Goal: Task Accomplishment & Management: Manage account settings

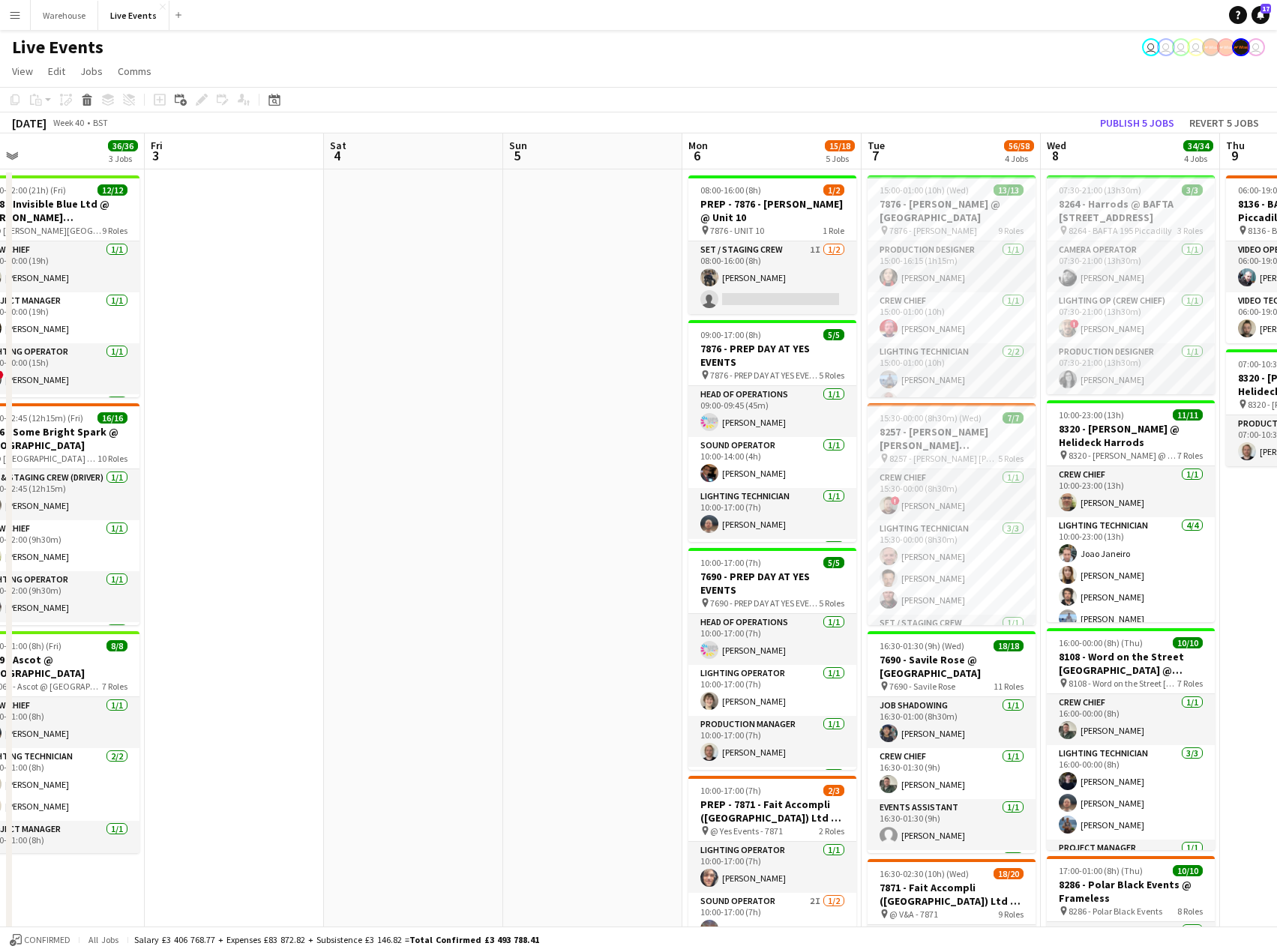
scroll to position [0, 505]
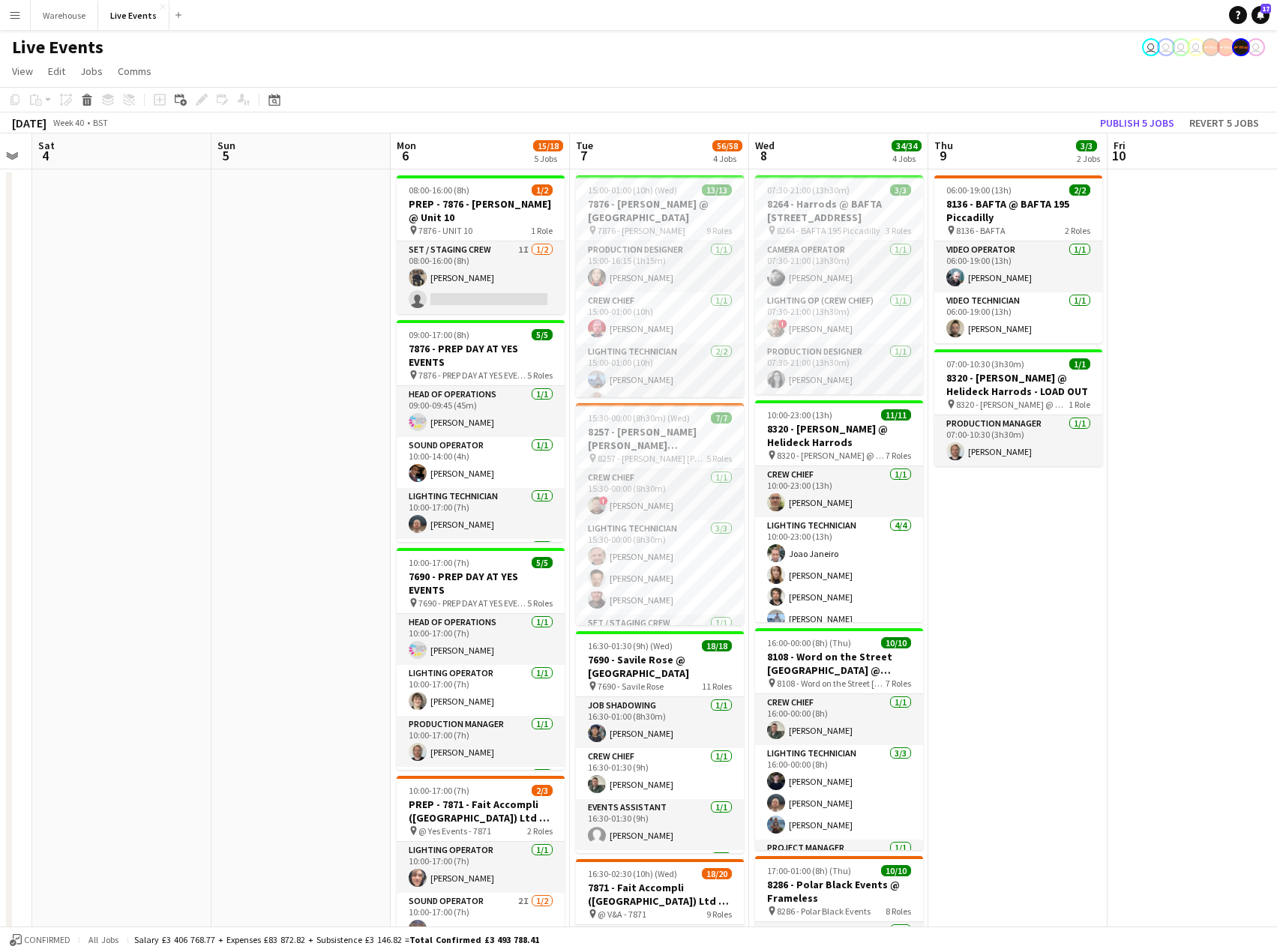
drag, startPoint x: 578, startPoint y: 410, endPoint x: 286, endPoint y: 416, distance: 292.1
click at [286, 416] on app-calendar-viewport "Wed 1 61/62 8 Jobs Thu 2 36/36 3 Jobs Fri 3 Sat 4 Sun 5 Mon 6 15/18 5 Jobs Tue …" at bounding box center [638, 948] width 1277 height 1629
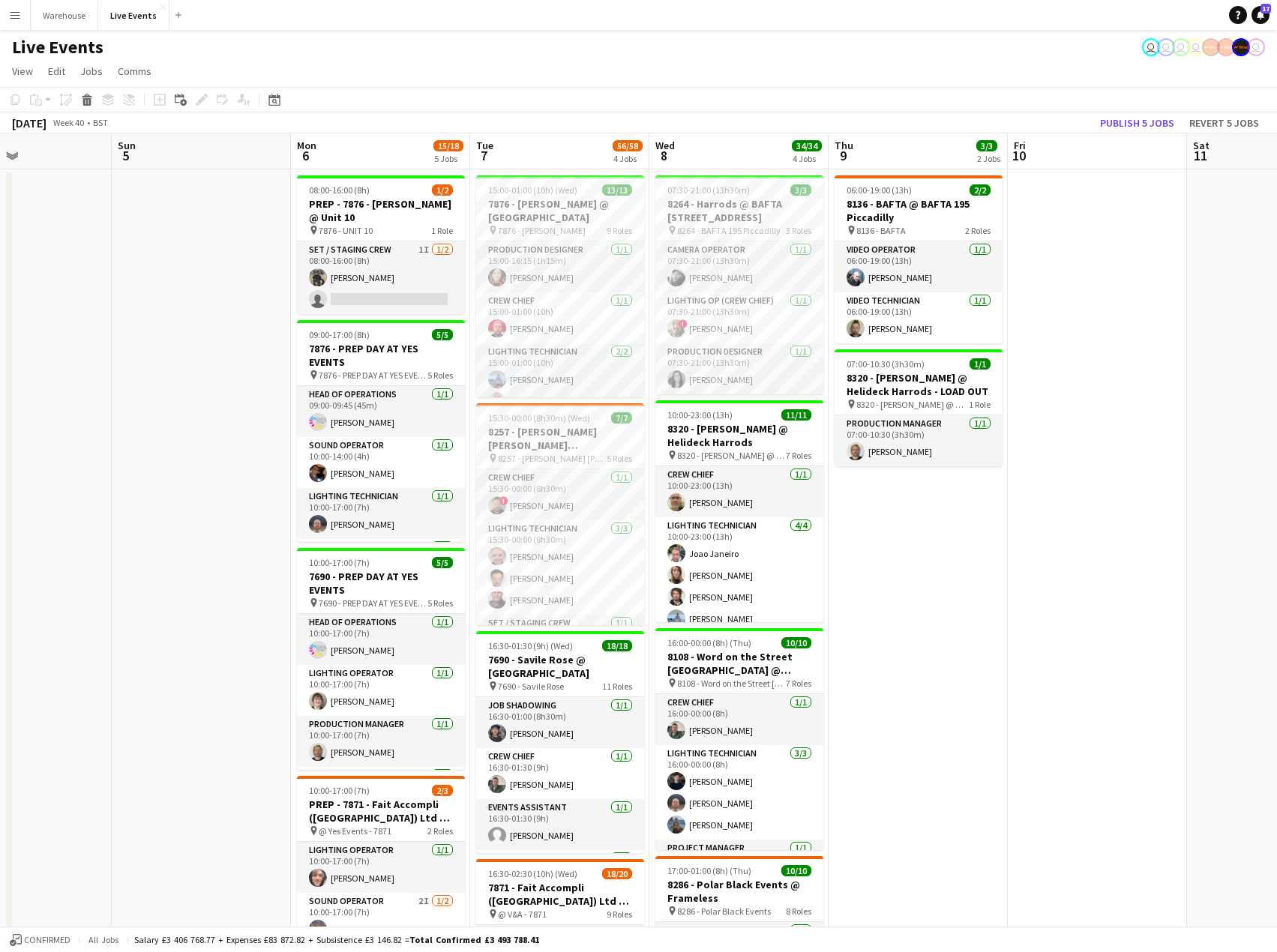
scroll to position [0, 608]
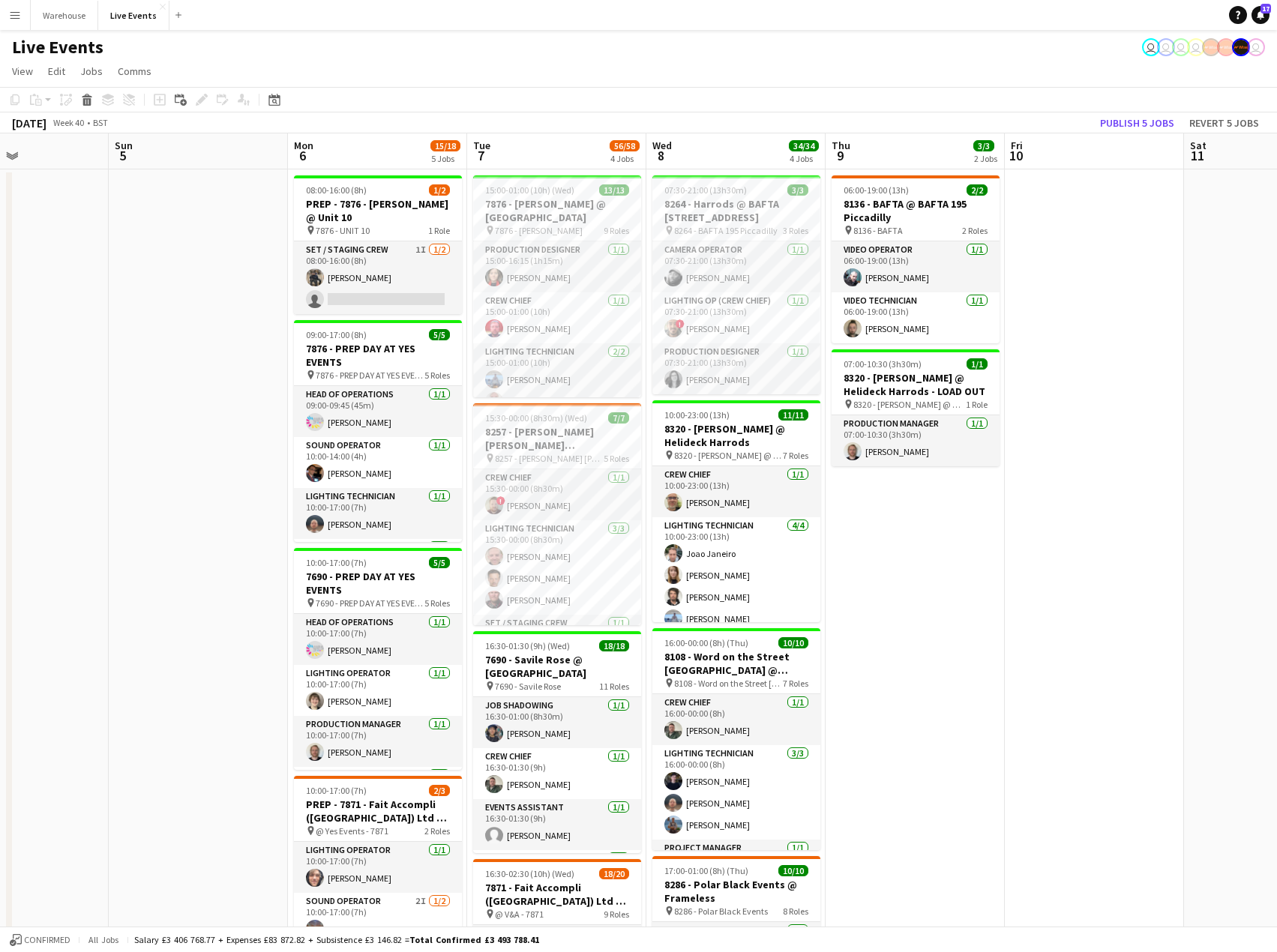
drag, startPoint x: 1144, startPoint y: 620, endPoint x: 1041, endPoint y: 635, distance: 104.1
click at [1041, 635] on app-calendar-viewport "Wed 1 61/62 8 Jobs Thu 2 36/36 3 Jobs Fri 3 Sat 4 Sun 5 Mon 6 15/18 5 Jobs Tue …" at bounding box center [638, 948] width 1277 height 1629
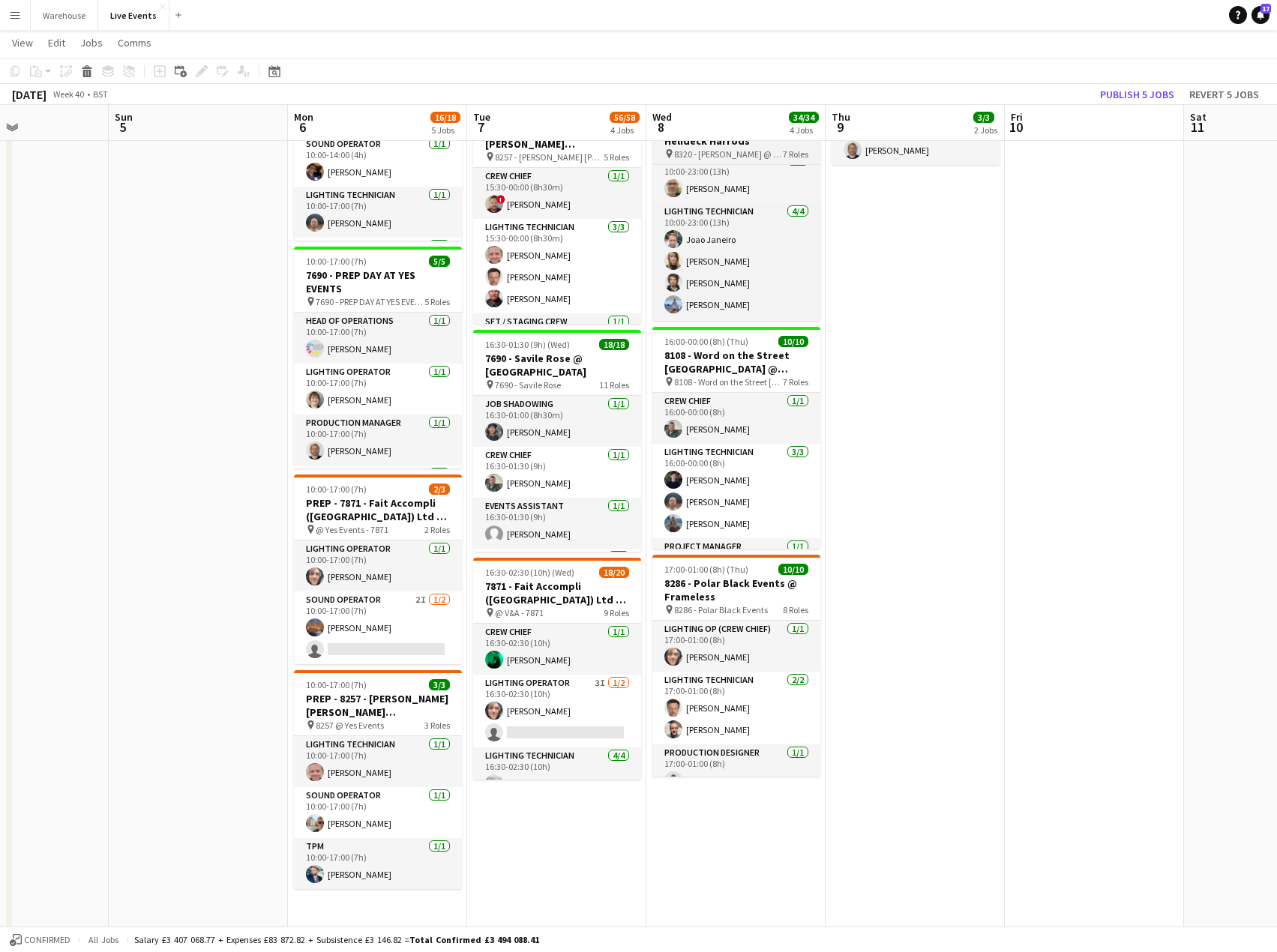
scroll to position [0, 0]
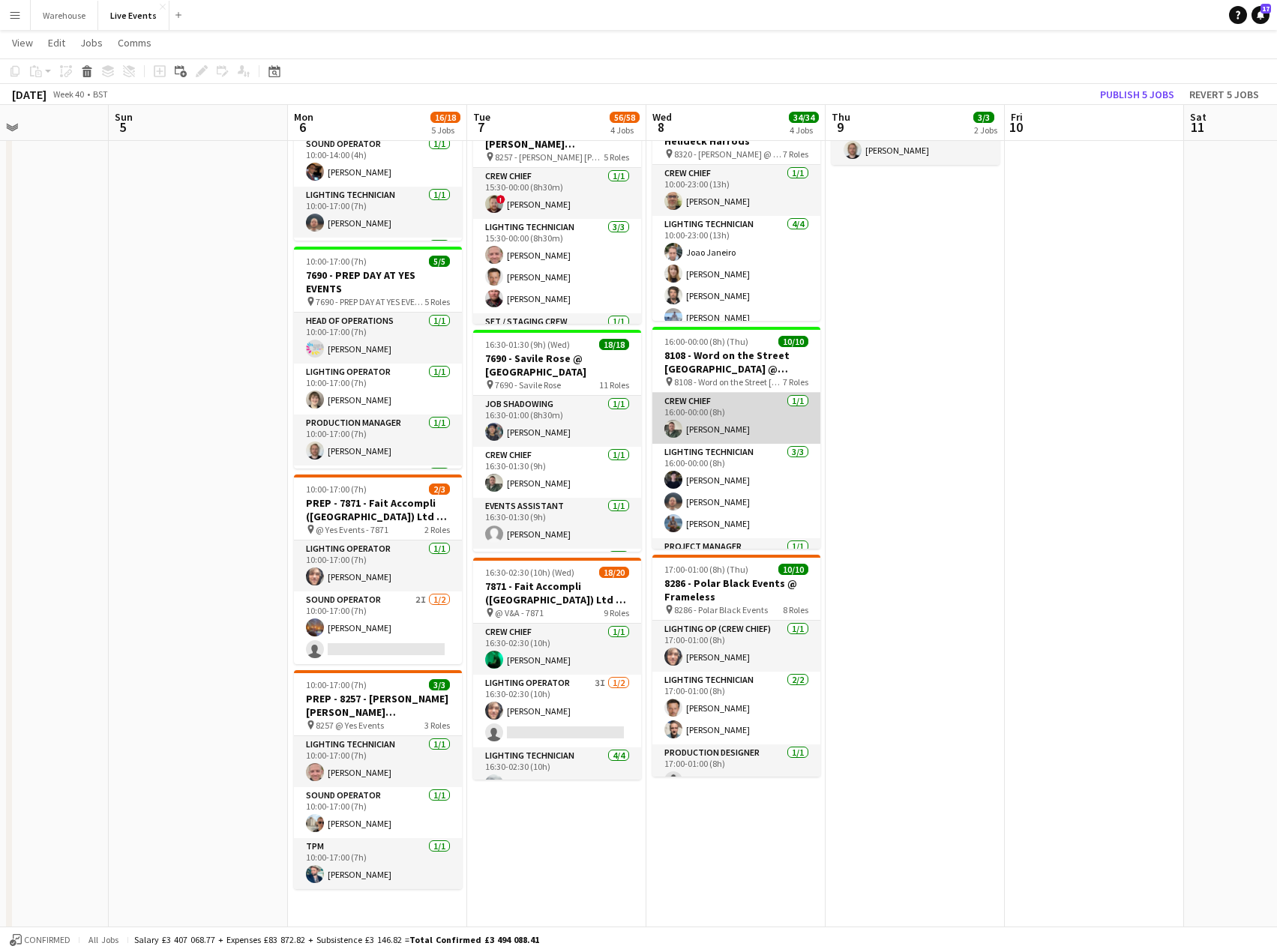
click at [712, 420] on app-card-role "Crew Chief [DATE] 16:00-00:00 (8h) [PERSON_NAME]" at bounding box center [736, 418] width 168 height 51
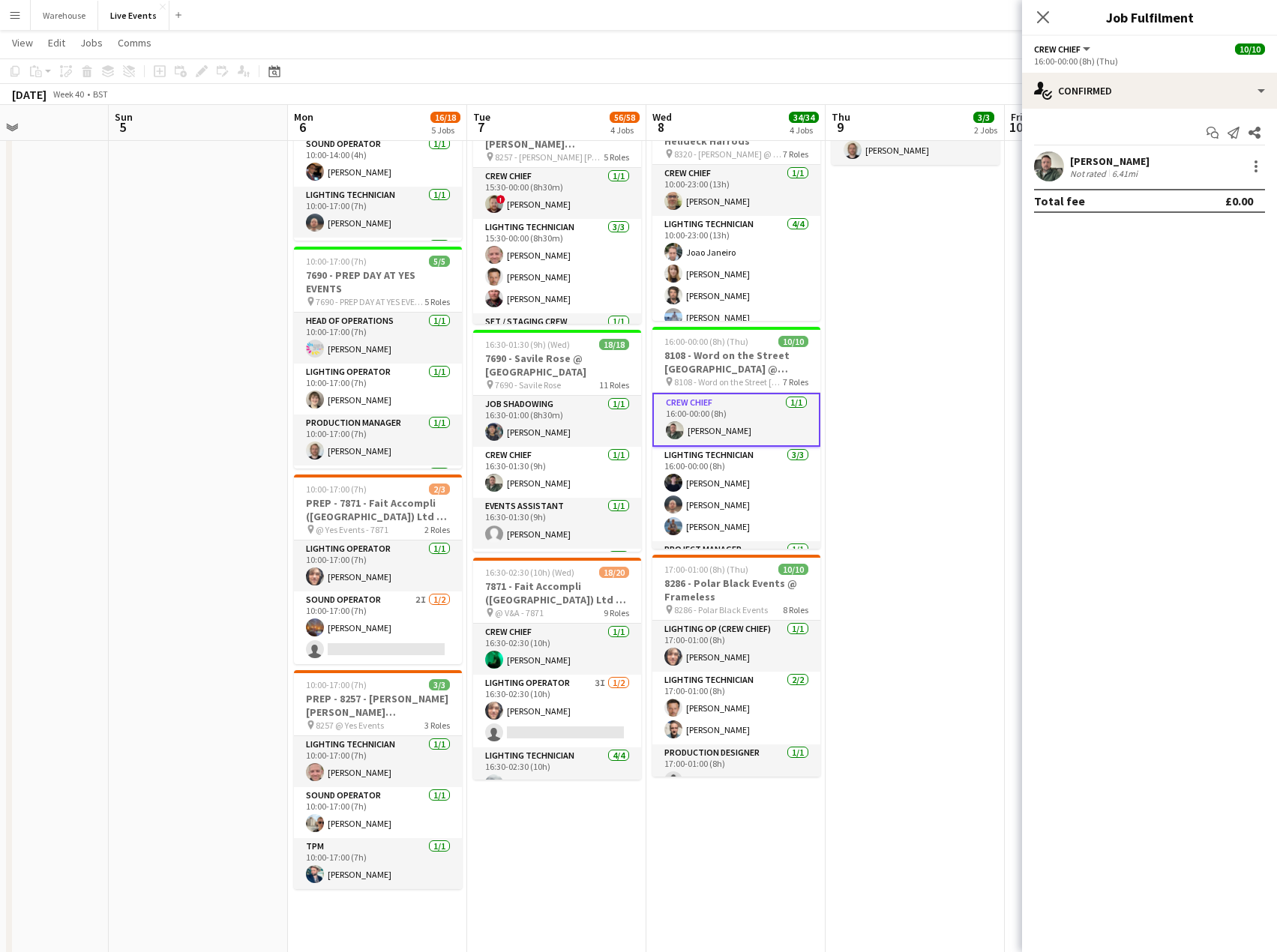
click at [1116, 163] on div "[PERSON_NAME]" at bounding box center [1110, 160] width 80 height 13
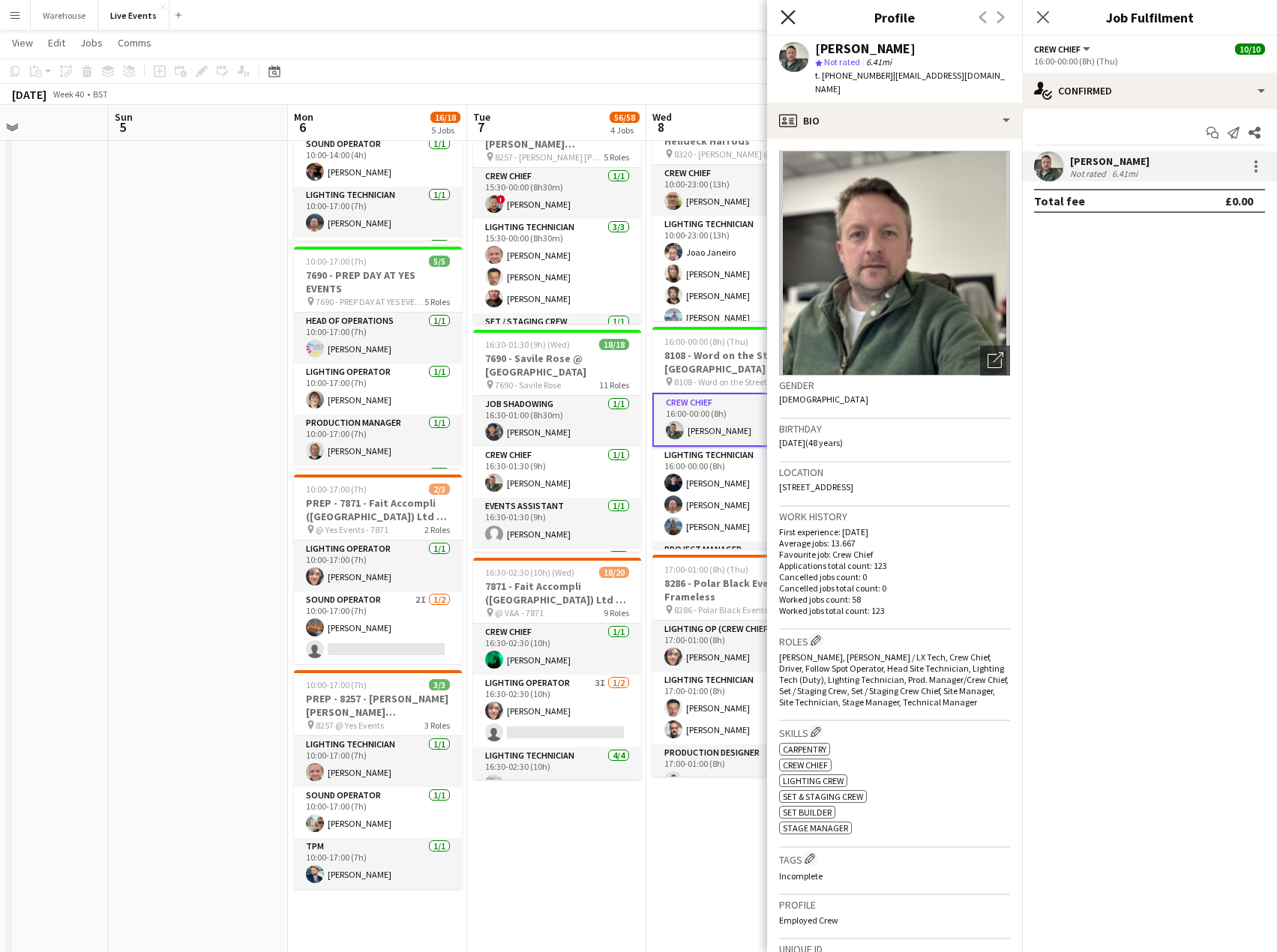
click at [787, 10] on icon "Close pop-in" at bounding box center [787, 17] width 14 height 14
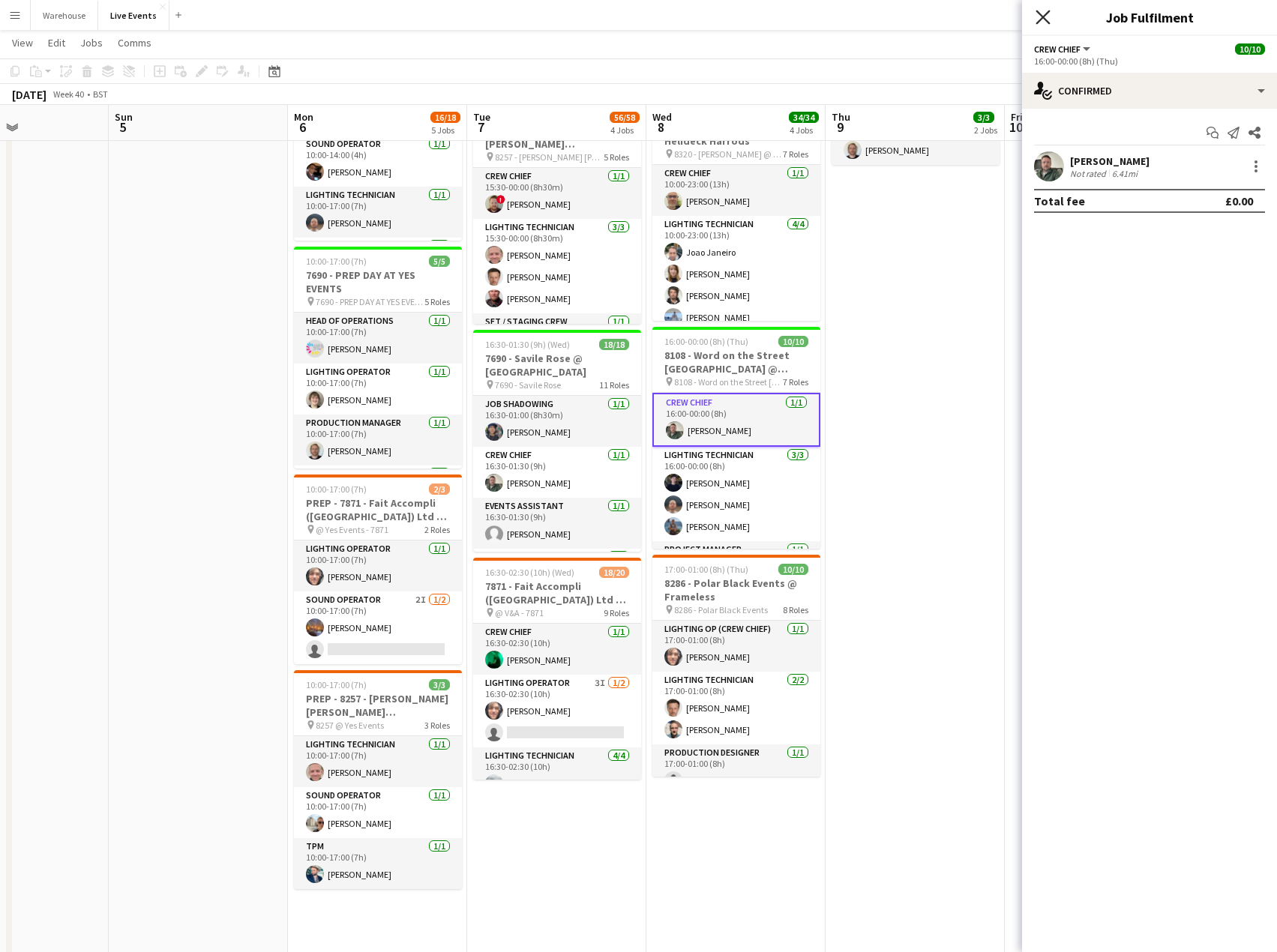
click at [1038, 21] on icon "Close pop-in" at bounding box center [1043, 17] width 14 height 14
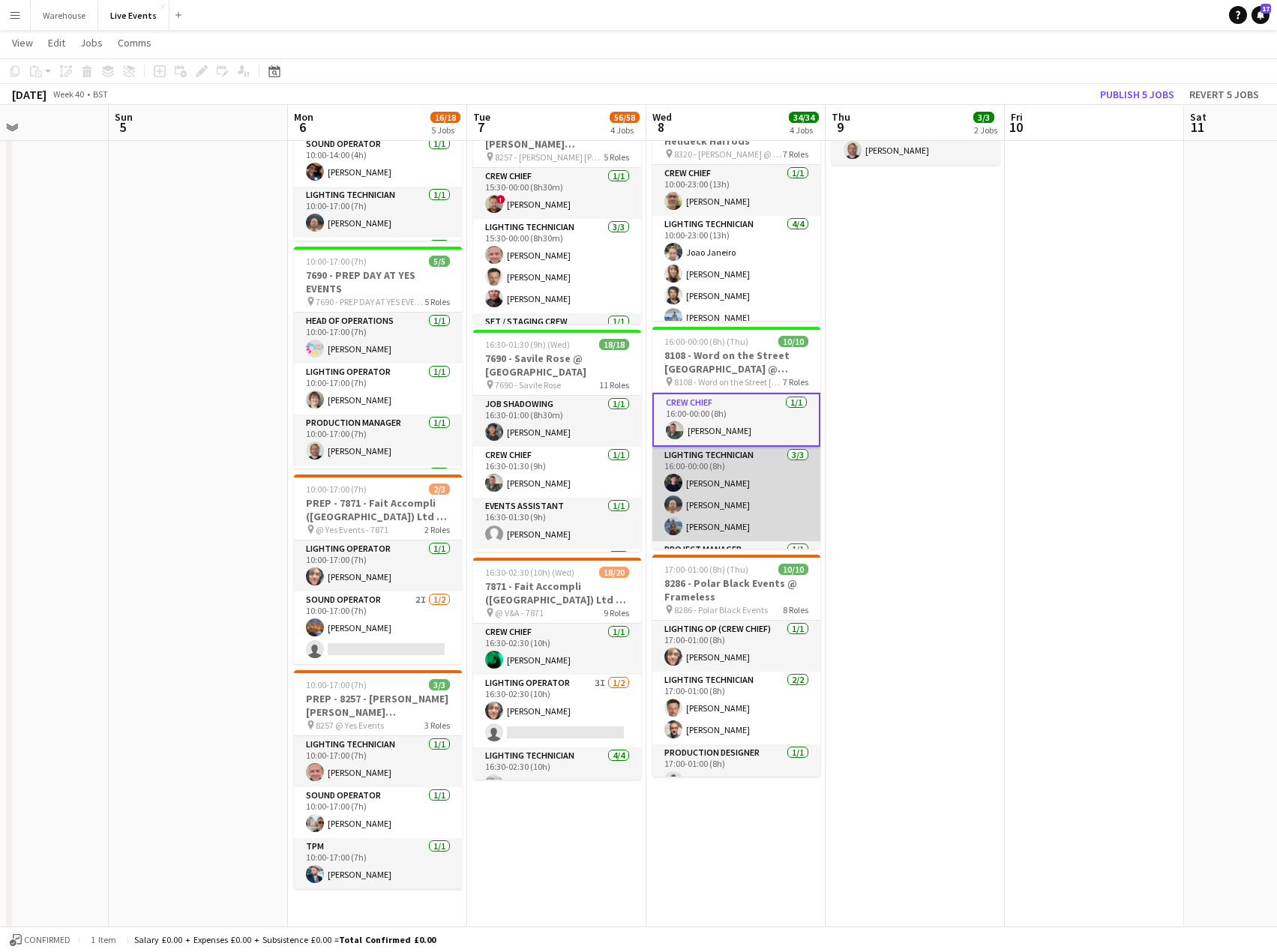
click at [697, 486] on app-card-role "Lighting Technician [DATE] 16:00-00:00 (8h) [PERSON_NAME] [PERSON_NAME] [PERSON…" at bounding box center [736, 494] width 168 height 95
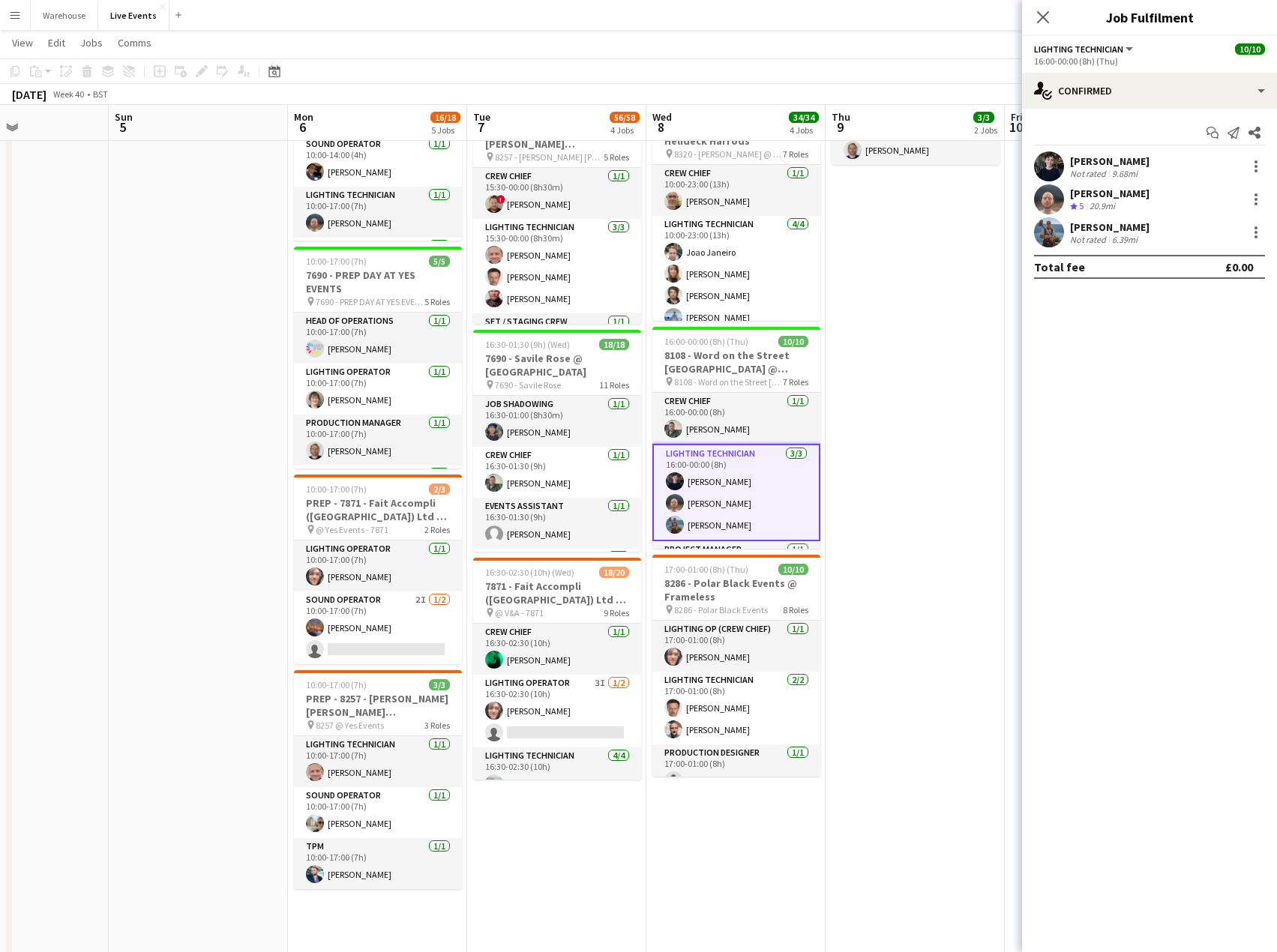
click at [1127, 166] on div "[PERSON_NAME]" at bounding box center [1110, 160] width 80 height 13
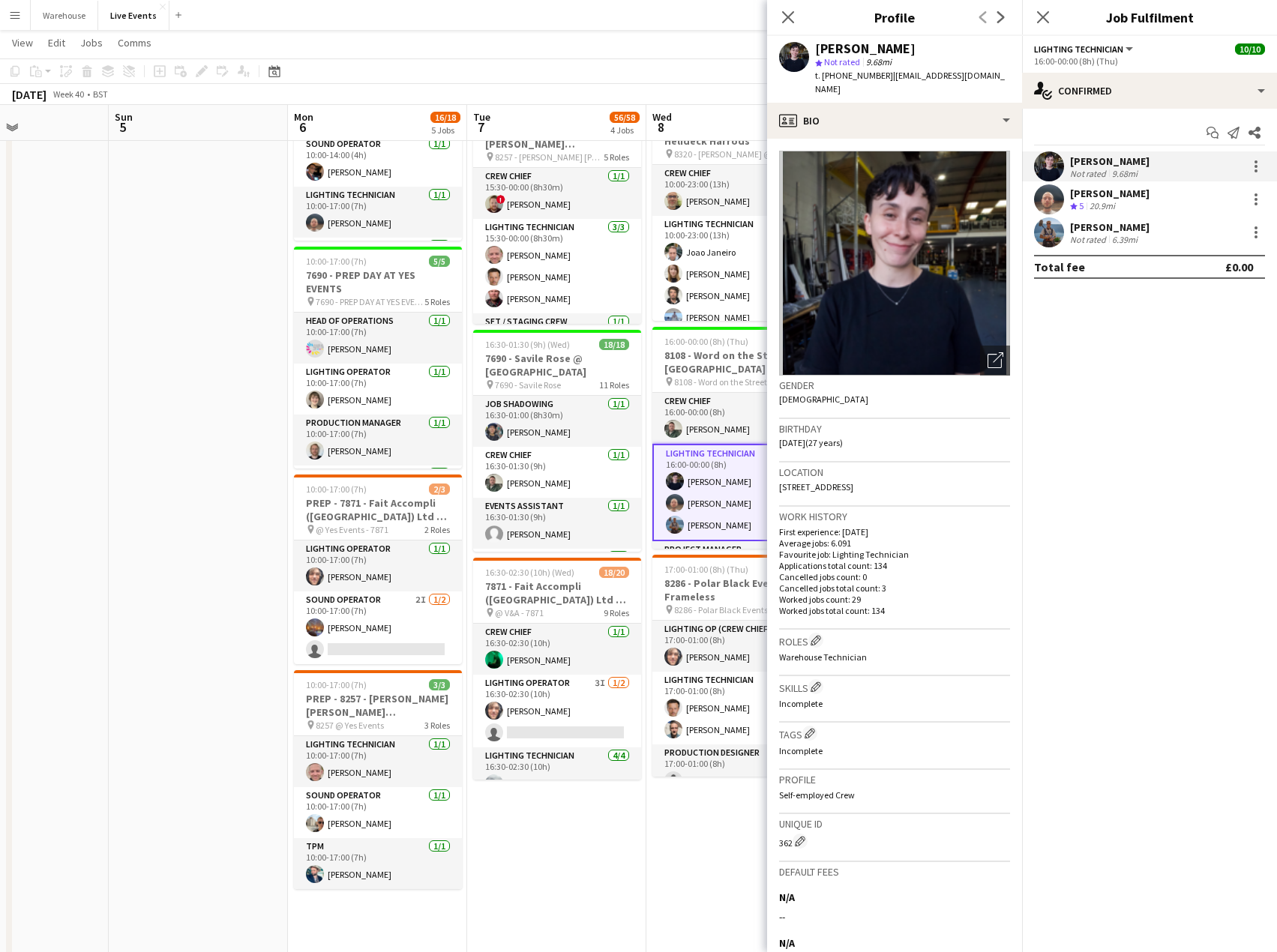
click at [1108, 198] on div "[PERSON_NAME]" at bounding box center [1110, 193] width 80 height 13
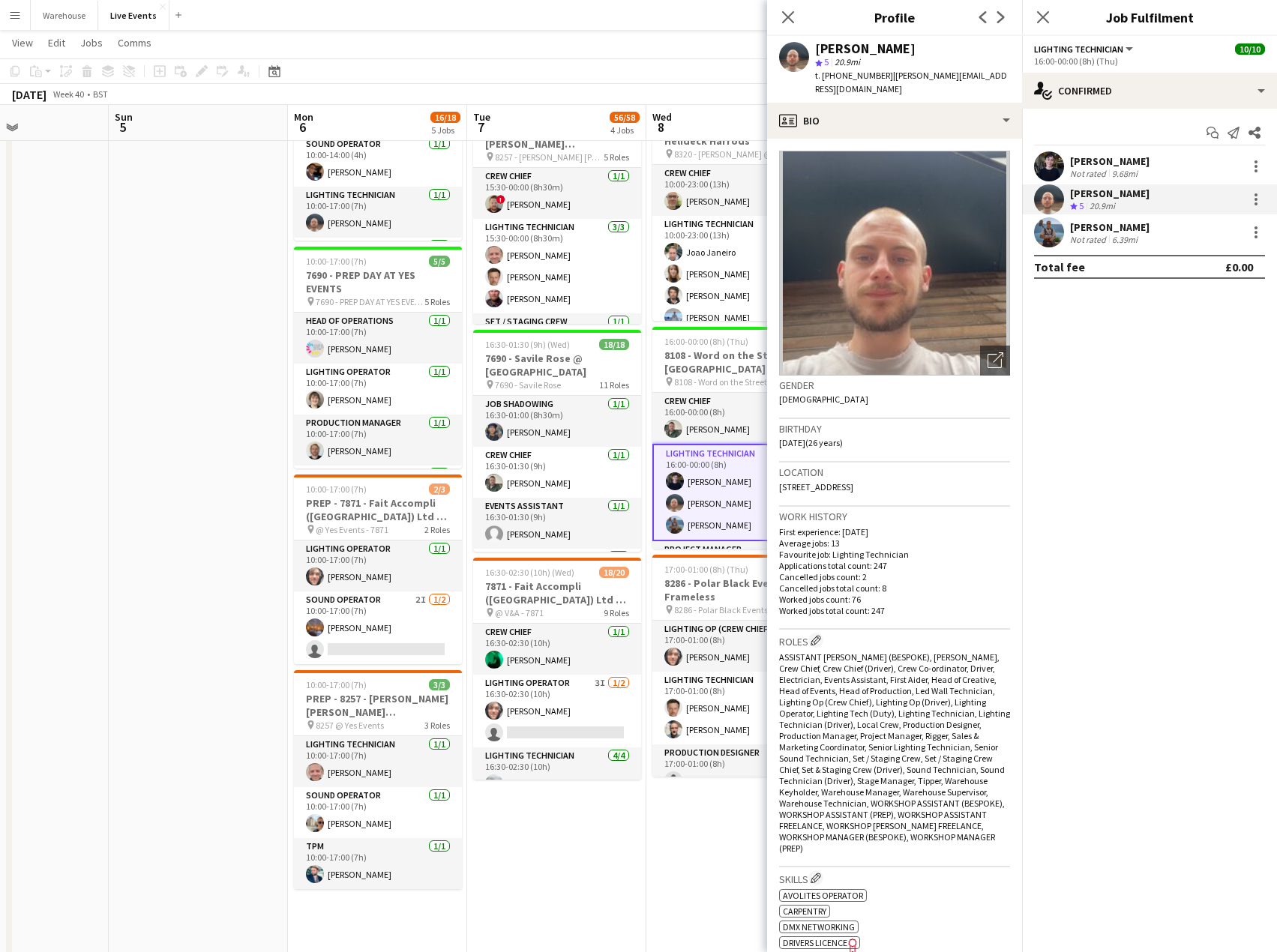
click at [1109, 239] on div "6.39mi" at bounding box center [1125, 239] width 32 height 12
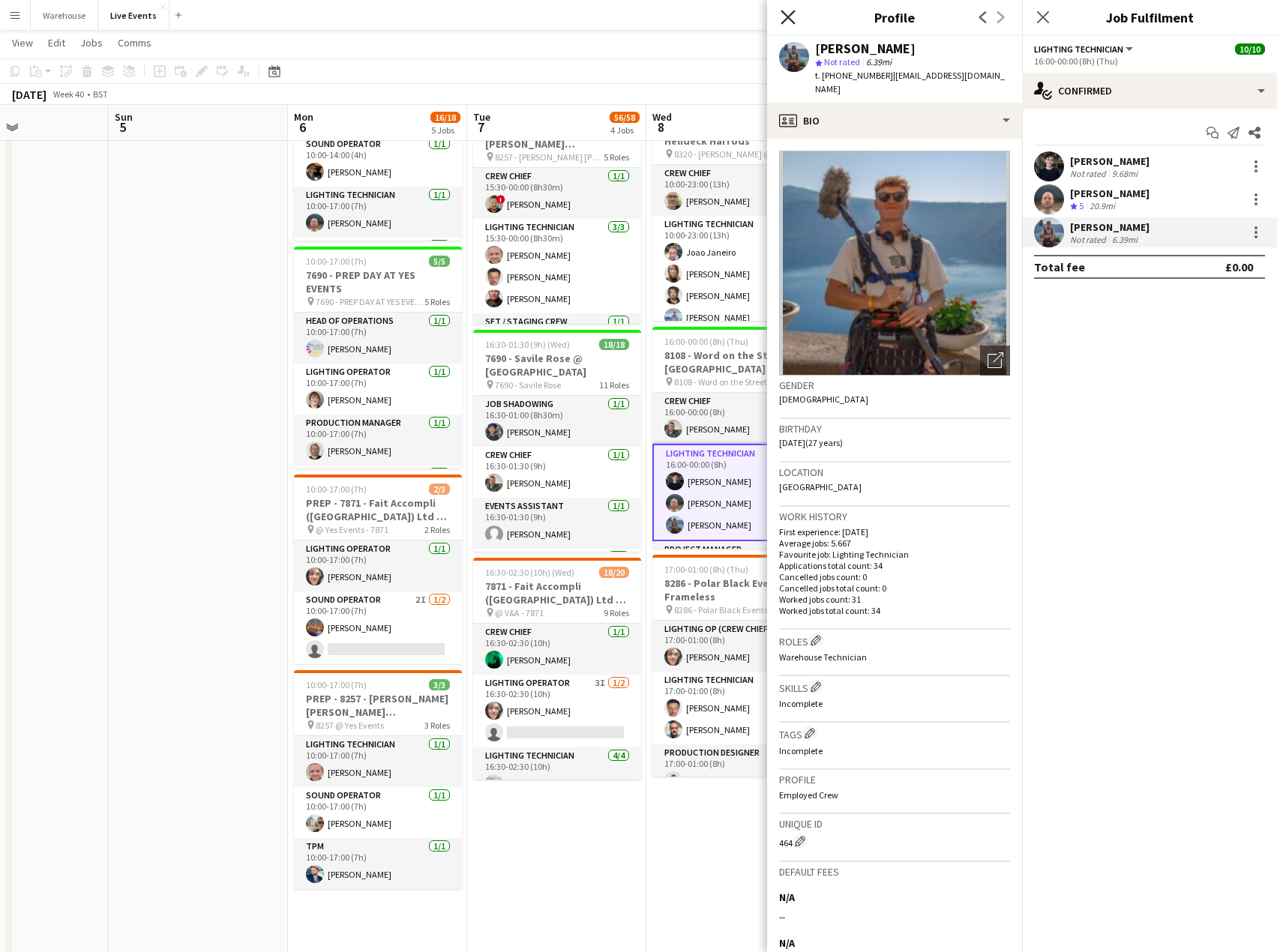
click at [790, 20] on icon at bounding box center [787, 17] width 14 height 14
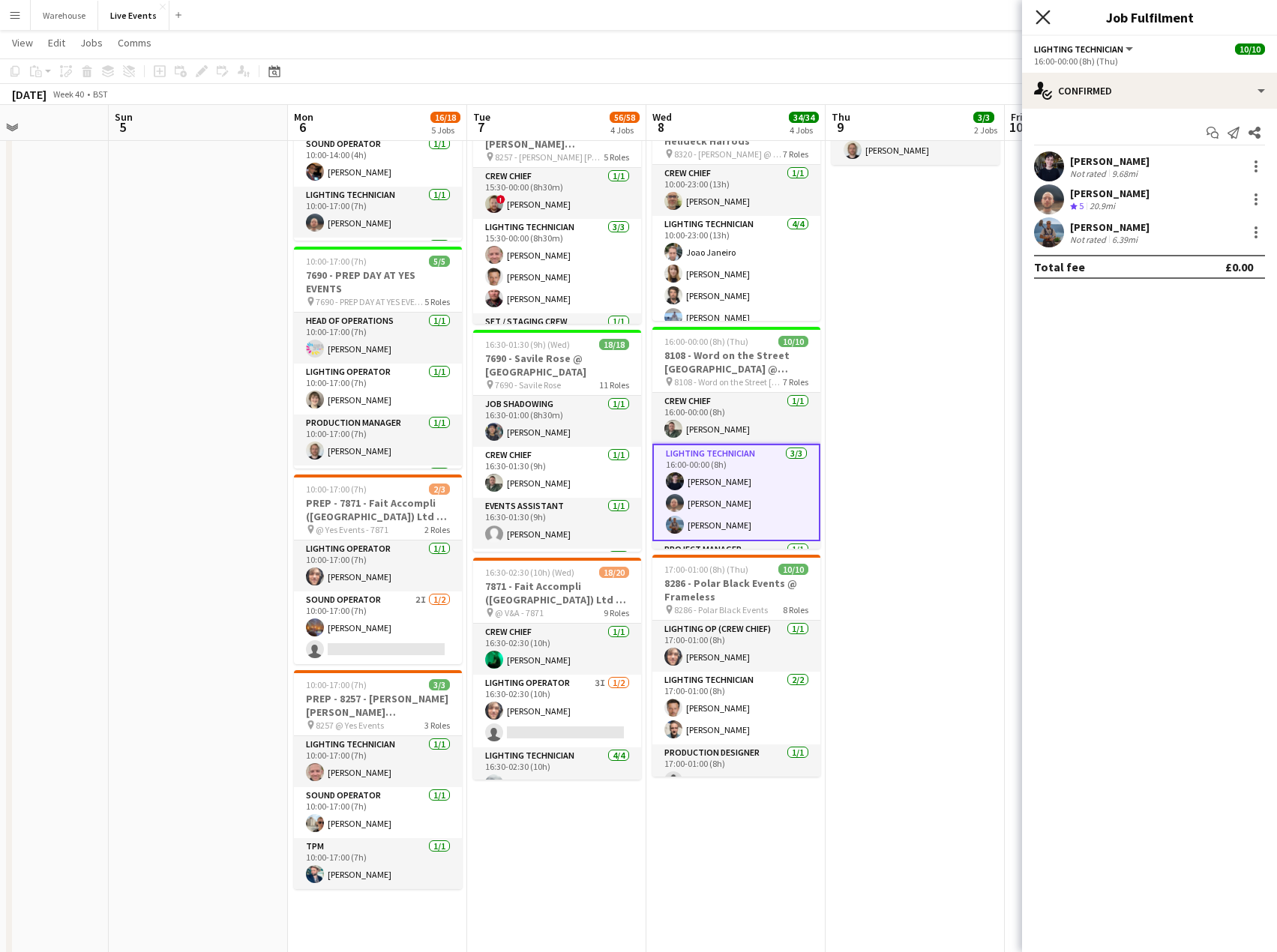
click at [1042, 14] on icon "Close pop-in" at bounding box center [1043, 17] width 14 height 14
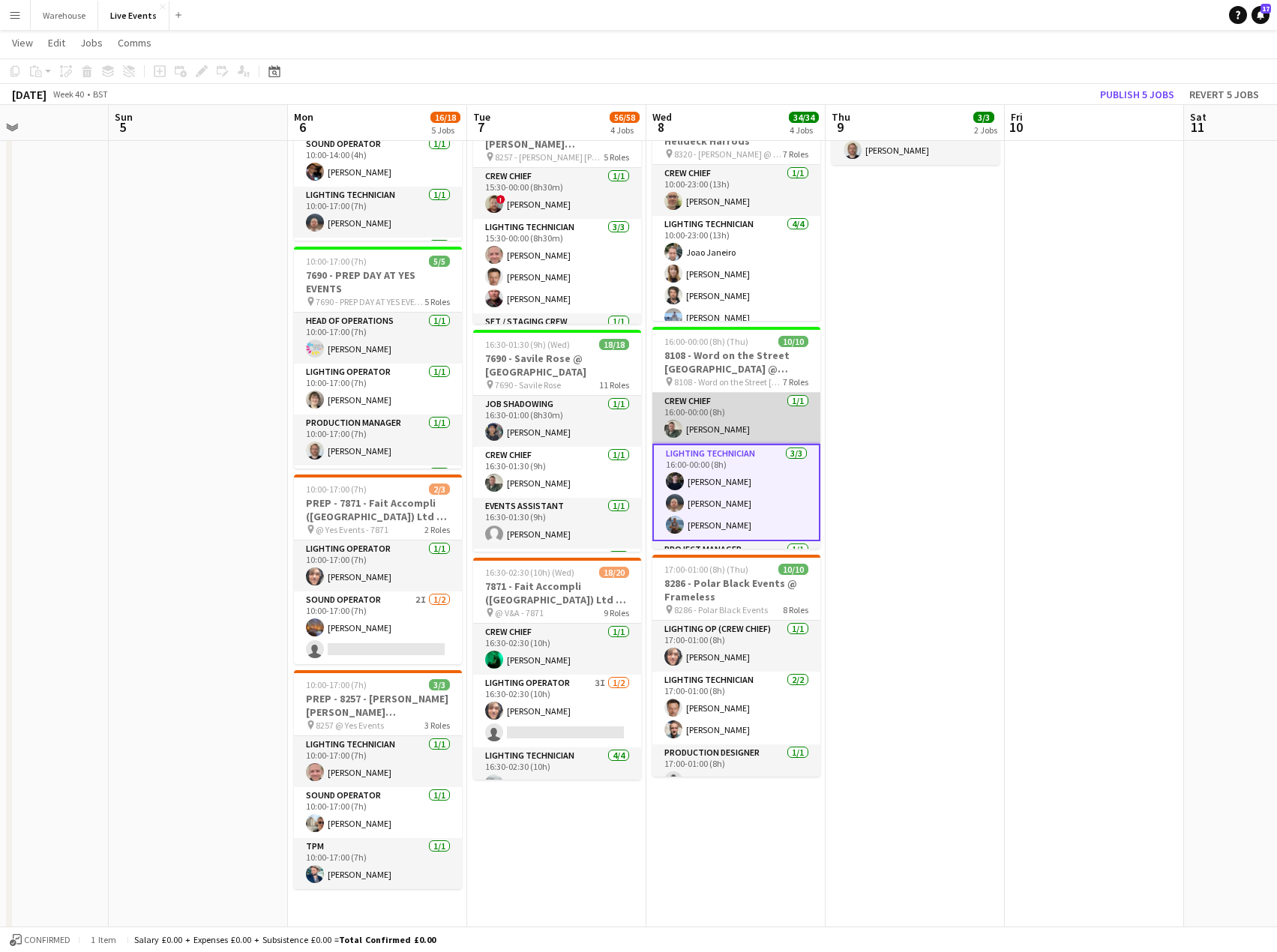
click at [709, 408] on app-card-role "Crew Chief [DATE] 16:00-00:00 (8h) [PERSON_NAME]" at bounding box center [736, 418] width 168 height 51
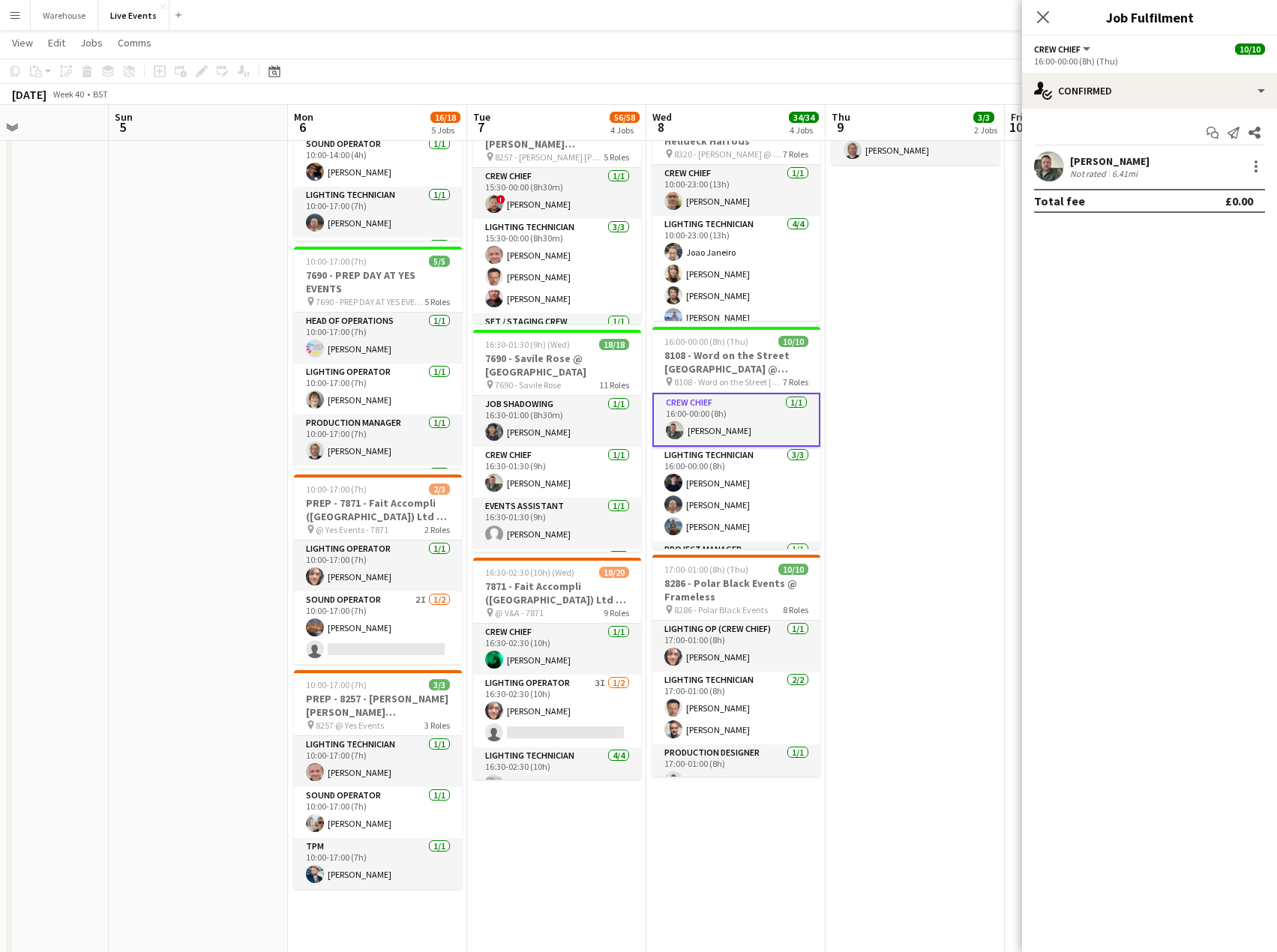
click at [1092, 170] on div "Not rated" at bounding box center [1090, 173] width 39 height 12
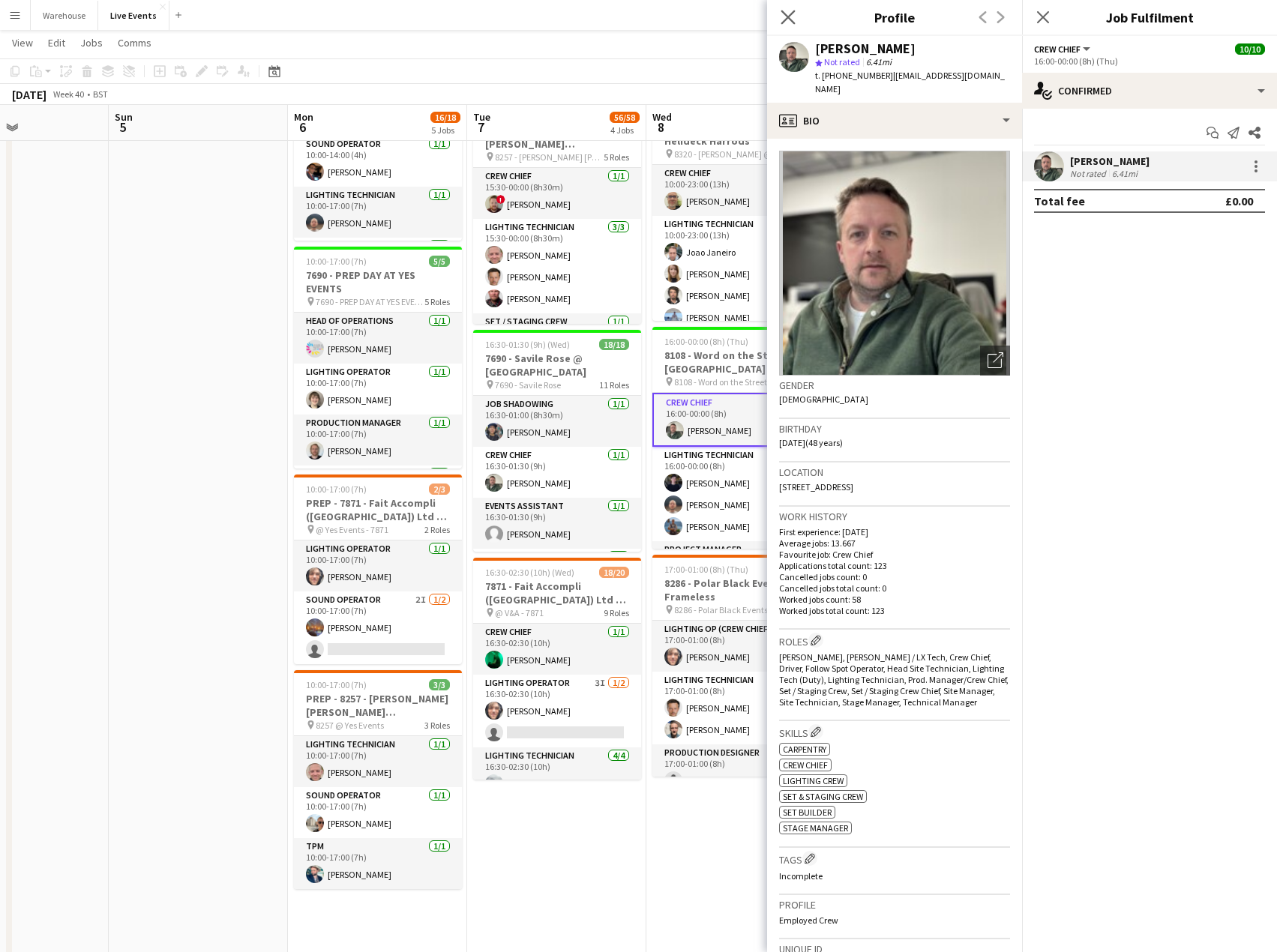
click at [795, 23] on icon at bounding box center [787, 17] width 14 height 14
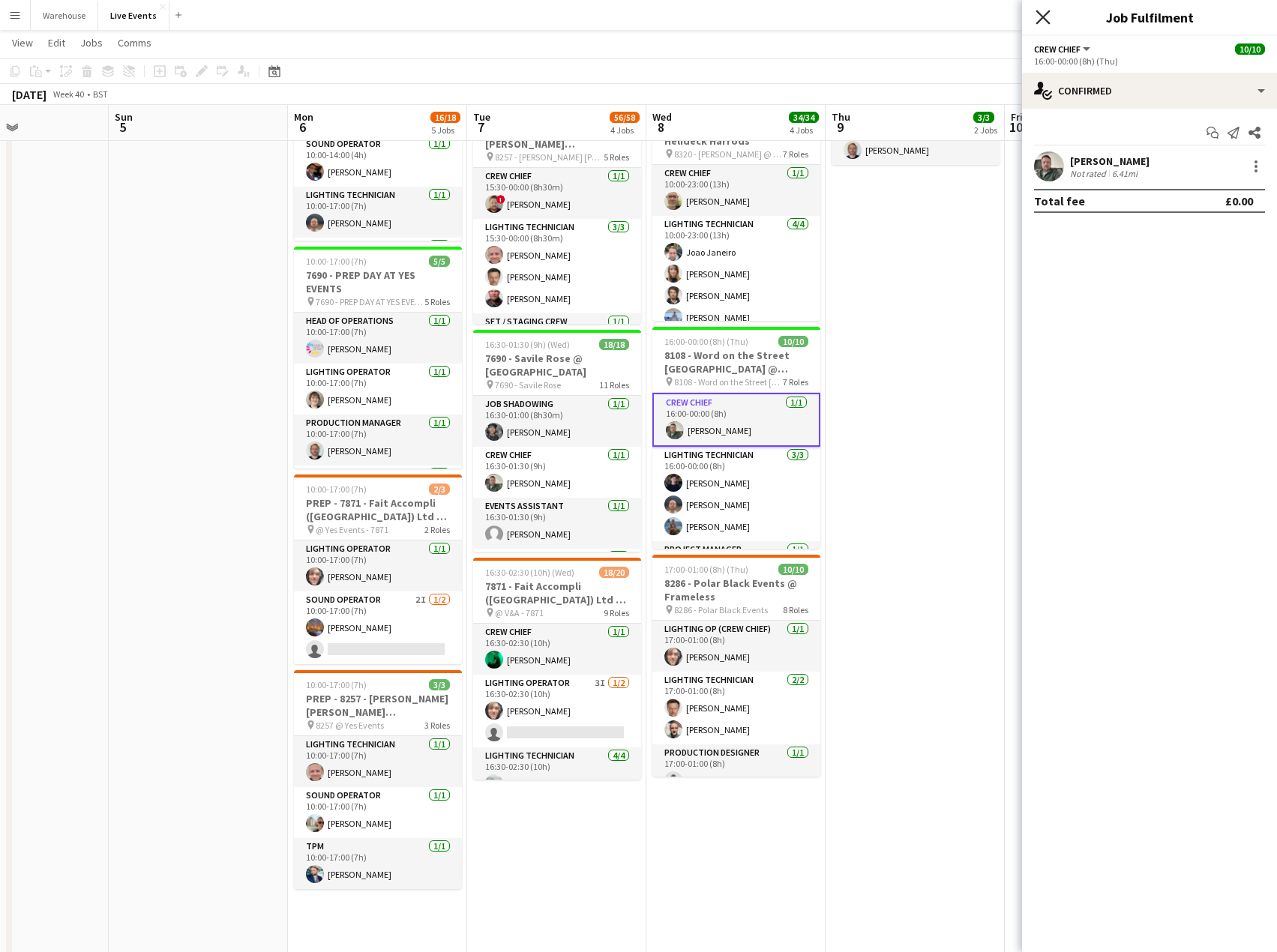
click at [1047, 22] on icon at bounding box center [1043, 17] width 14 height 14
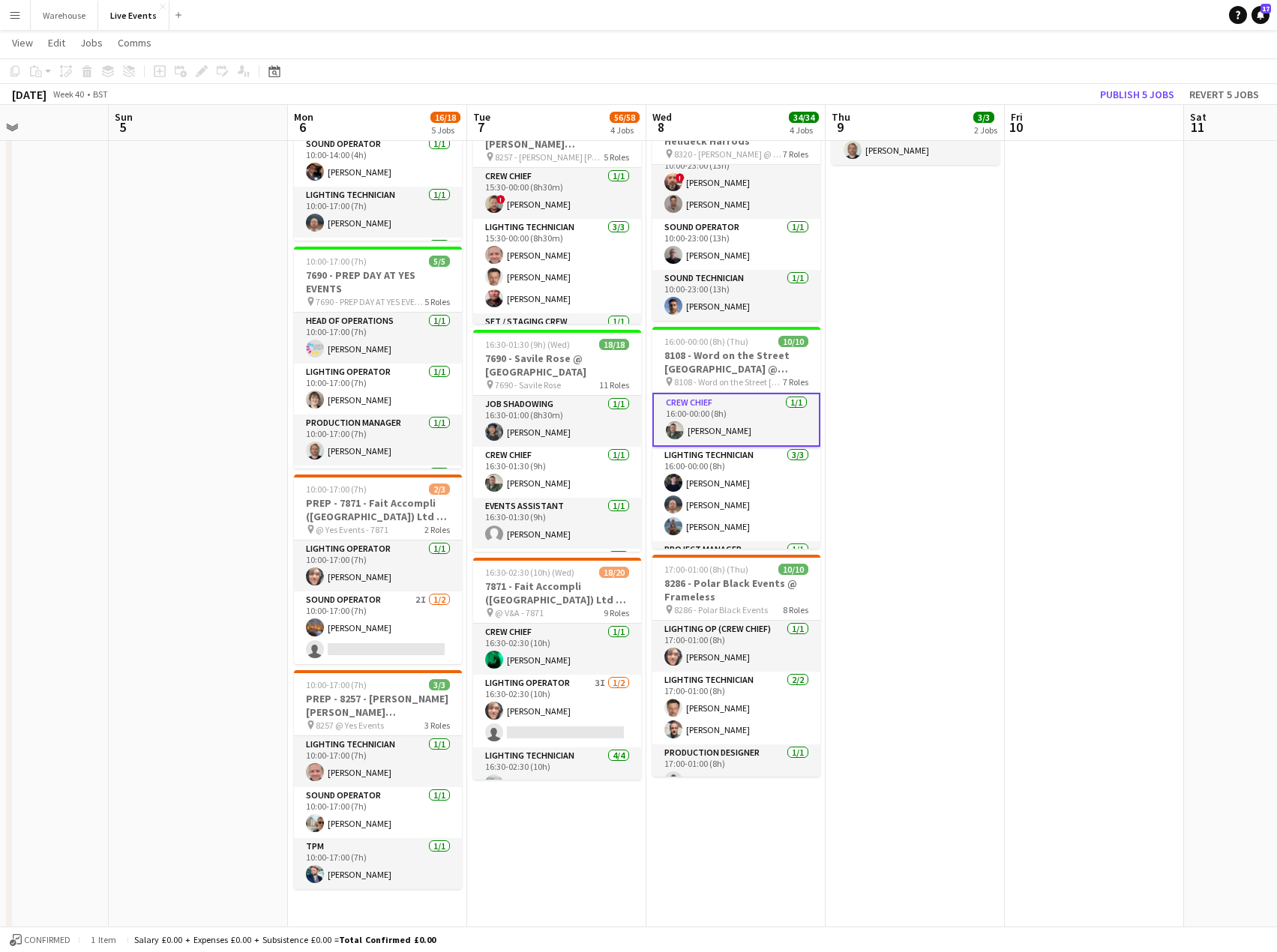
scroll to position [375, 0]
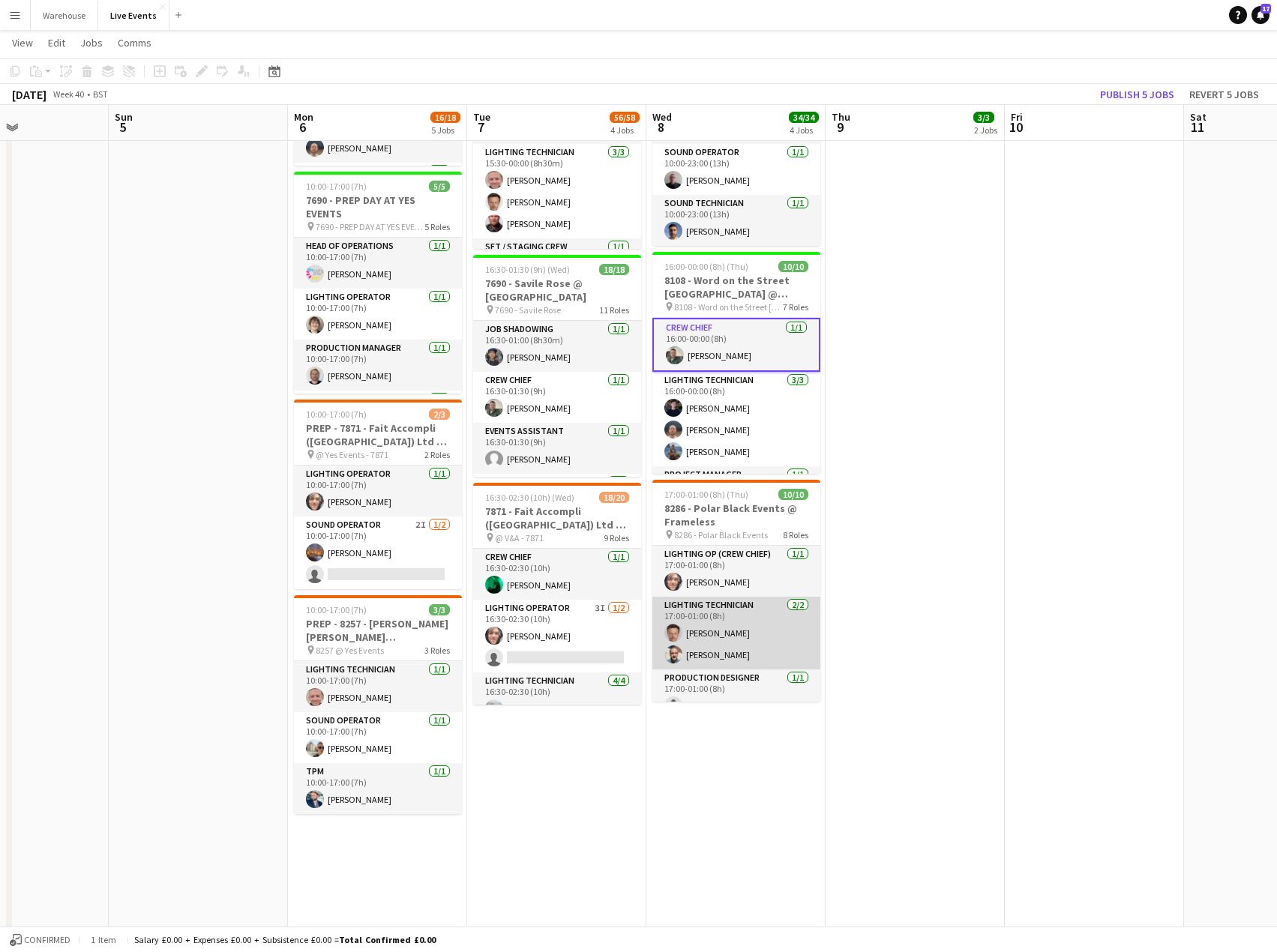
click at [737, 626] on app-card-role "Lighting Technician [DATE] 17:00-01:00 (8h) [PERSON_NAME] [PERSON_NAME]" at bounding box center [736, 633] width 168 height 73
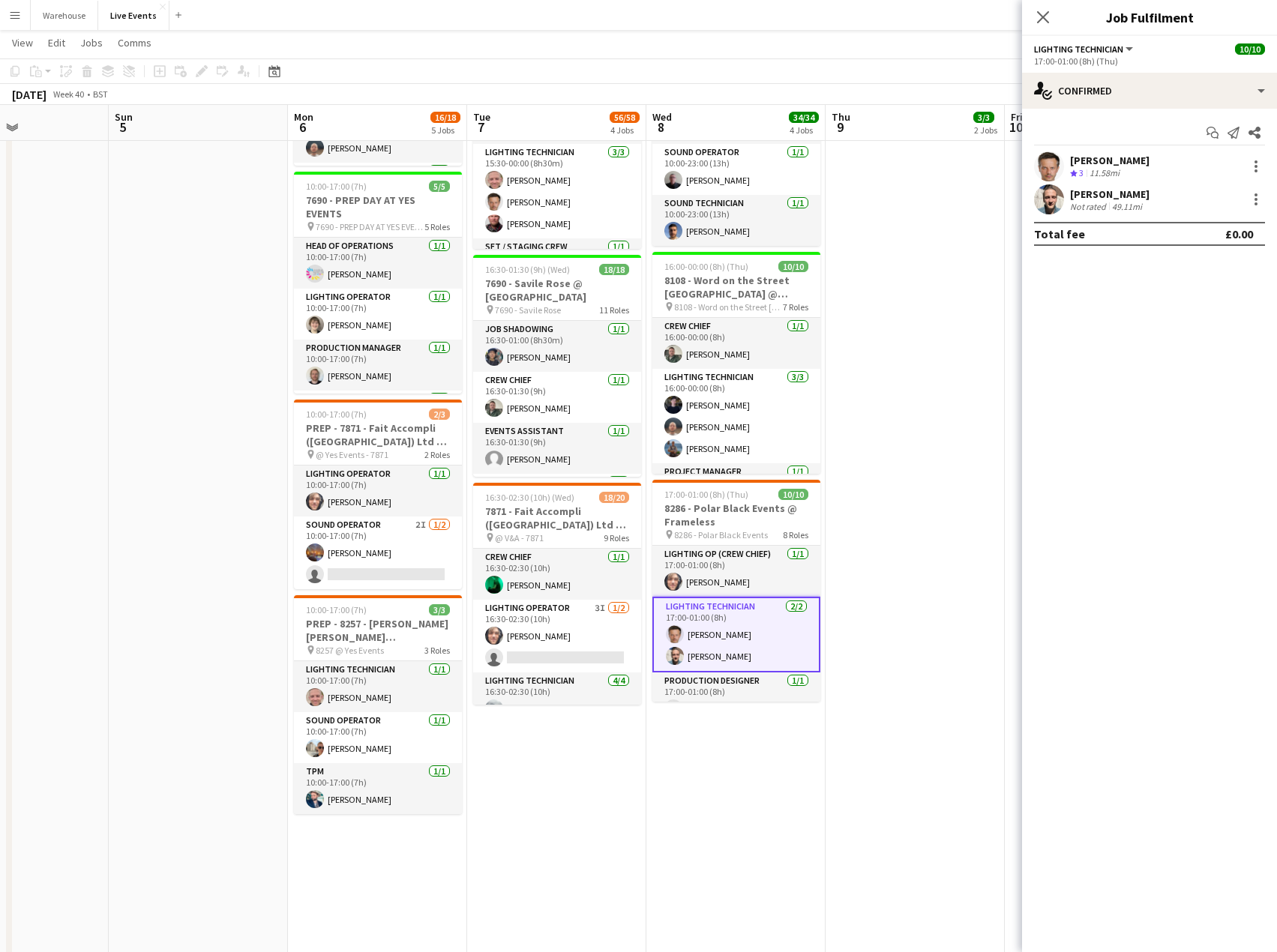
click at [1115, 169] on div "11.58mi" at bounding box center [1105, 174] width 36 height 12
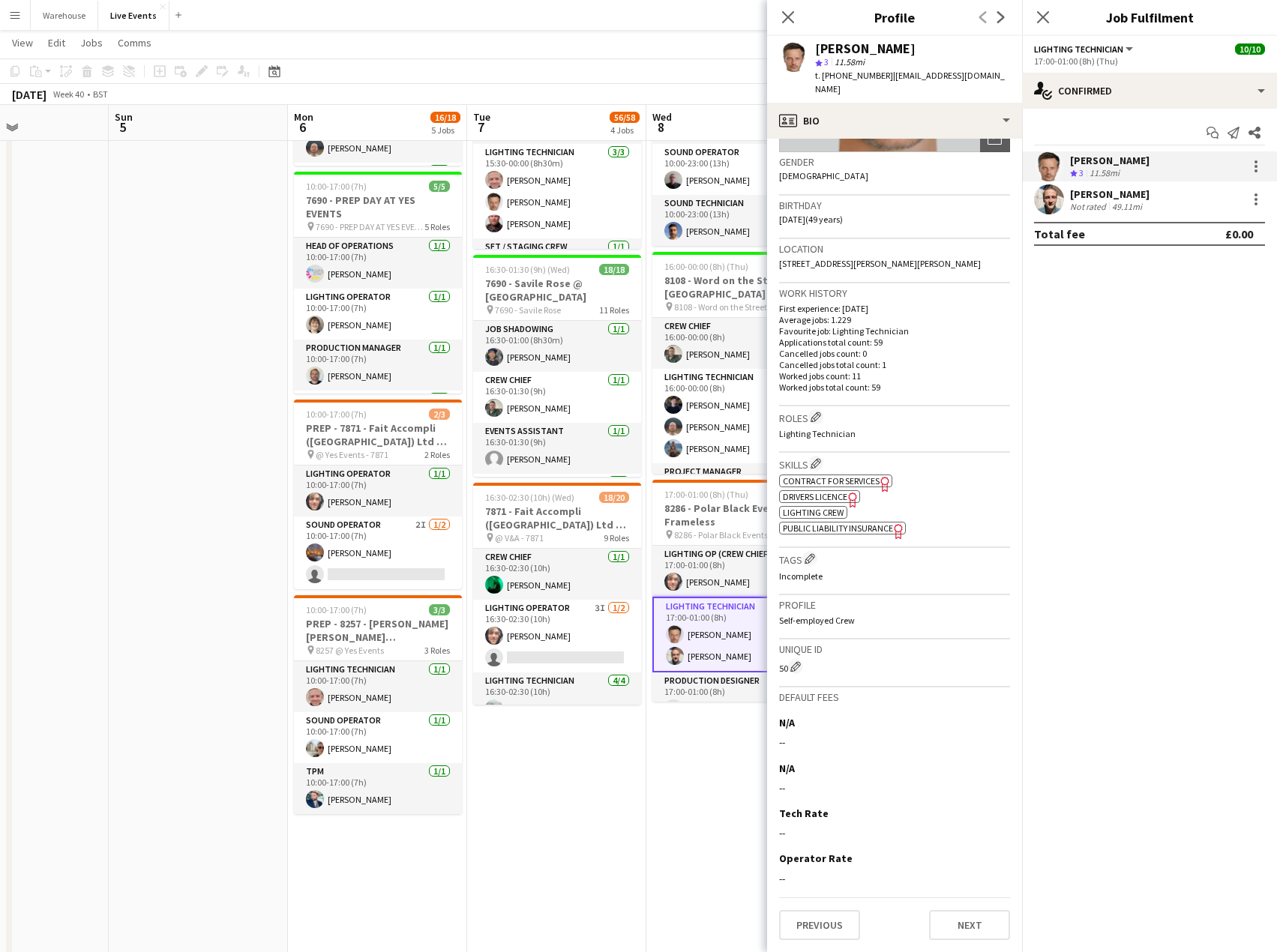
scroll to position [0, 0]
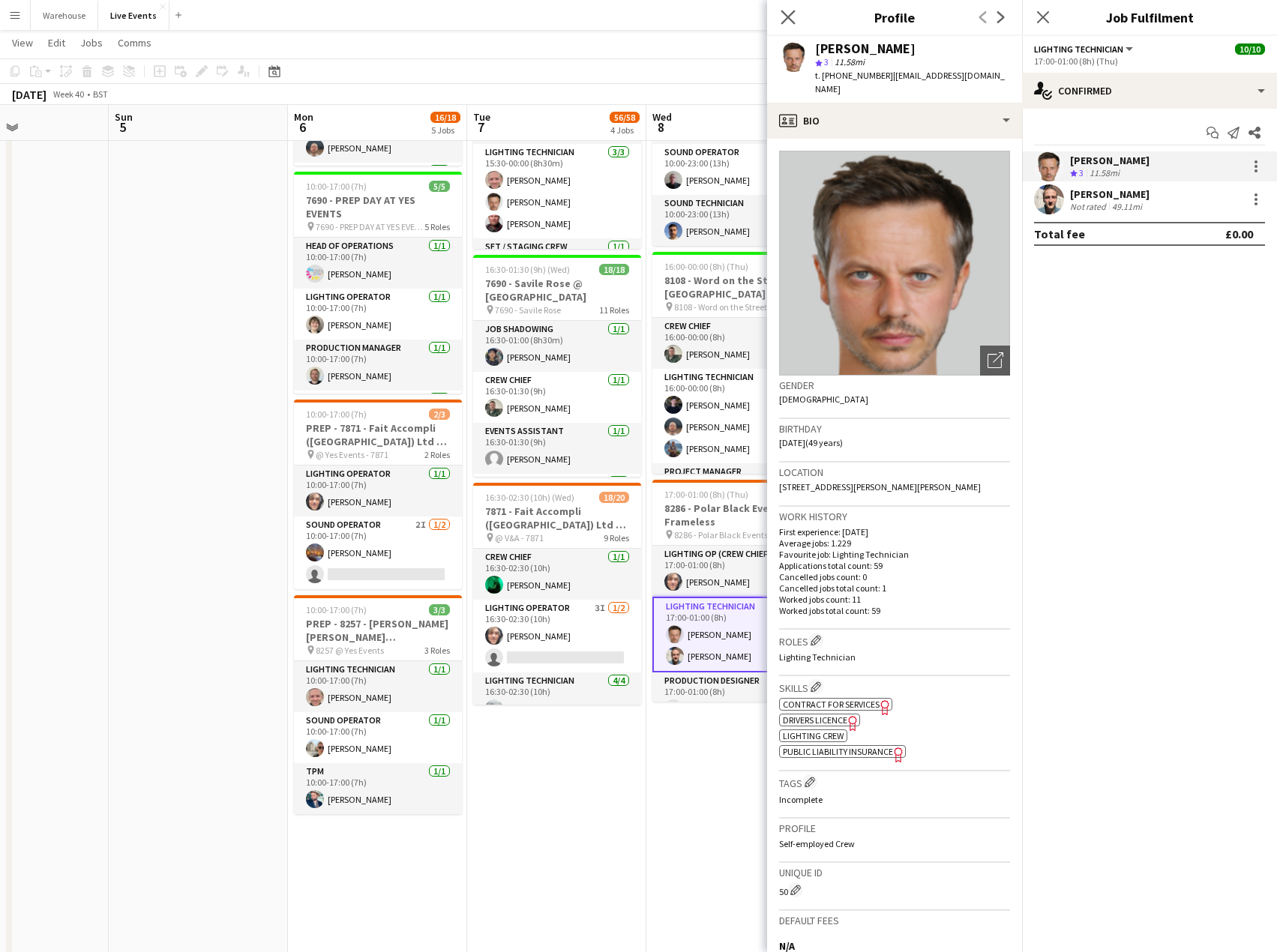
click at [780, 12] on app-icon "Close pop-in" at bounding box center [788, 18] width 22 height 22
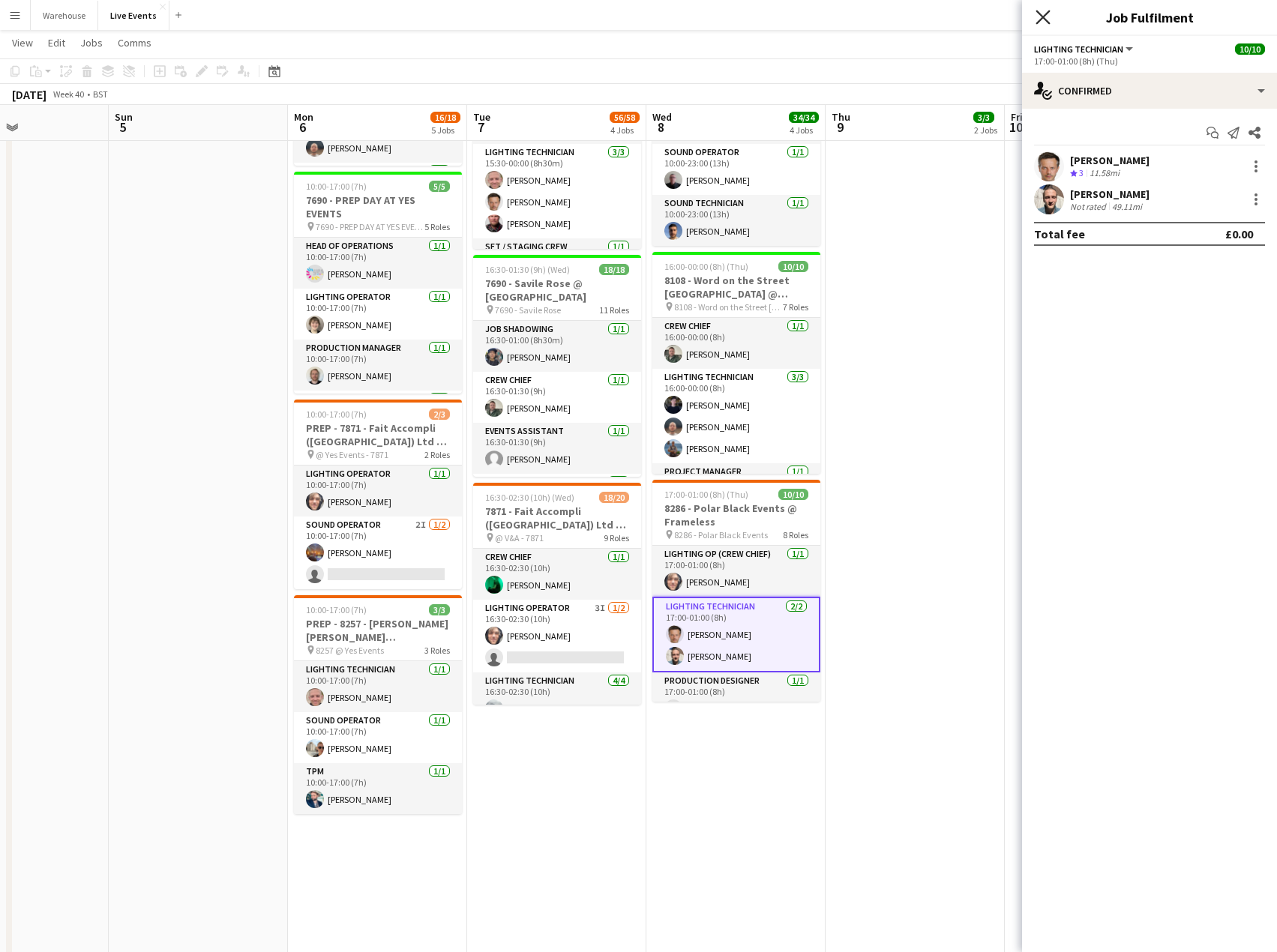
click at [1048, 20] on icon "Close pop-in" at bounding box center [1043, 17] width 14 height 14
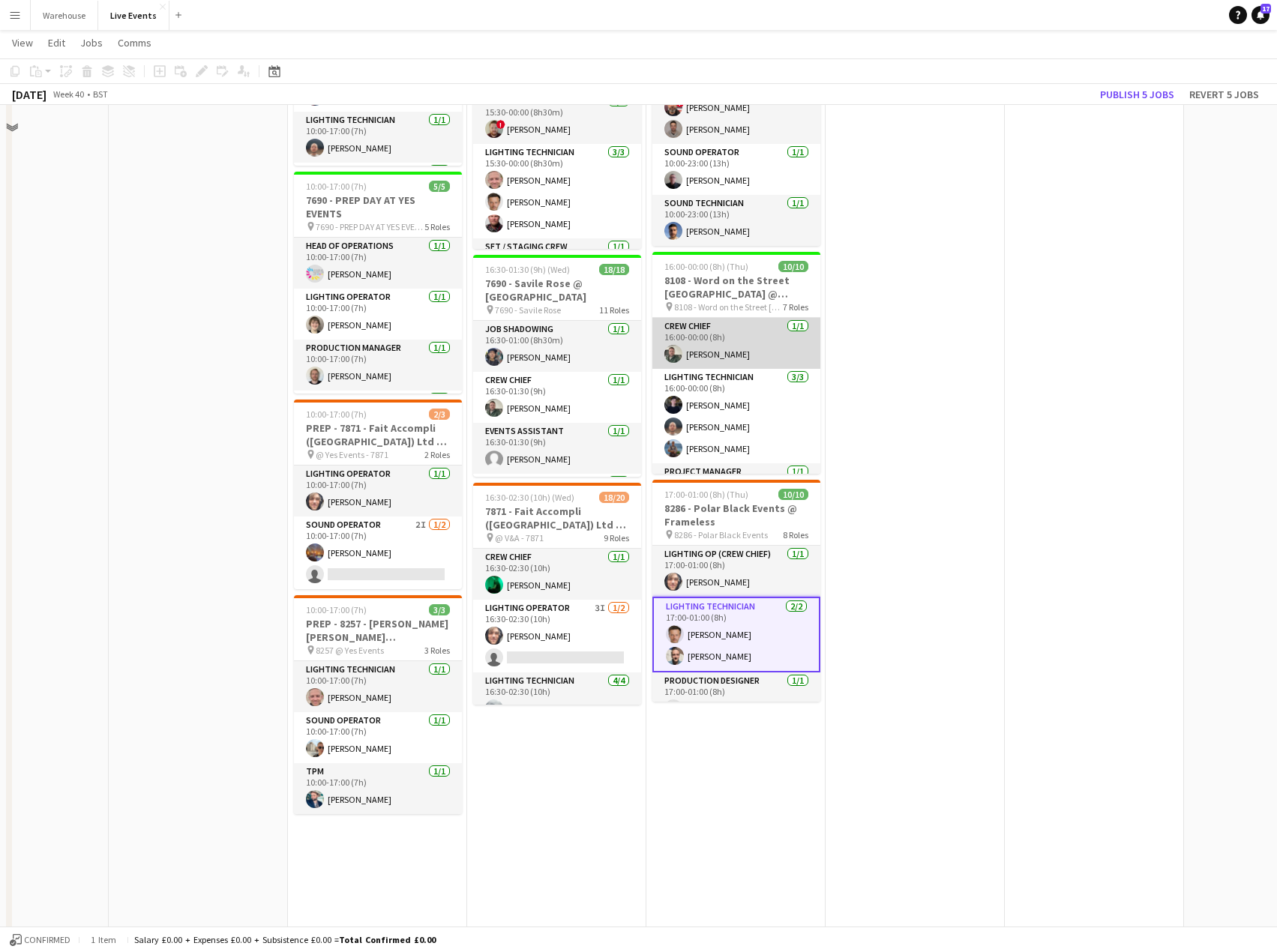
scroll to position [225, 0]
